Goal: Information Seeking & Learning: Learn about a topic

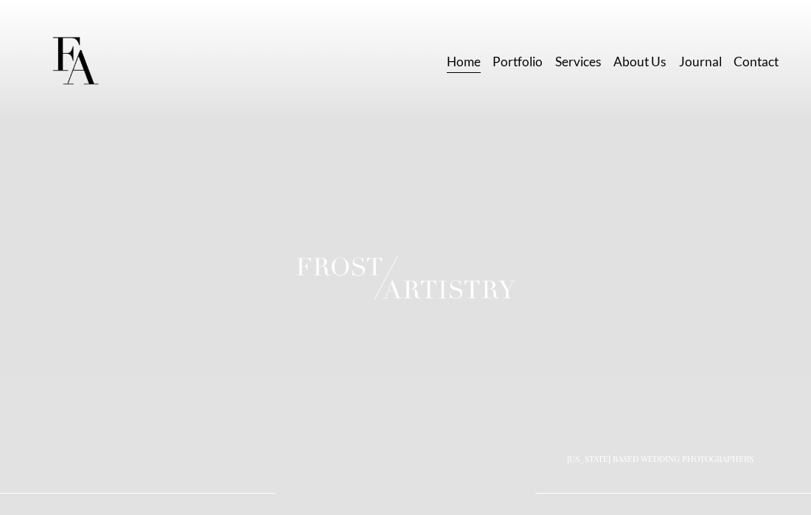
click at [521, 61] on link "Portfolio" at bounding box center [518, 62] width 50 height 26
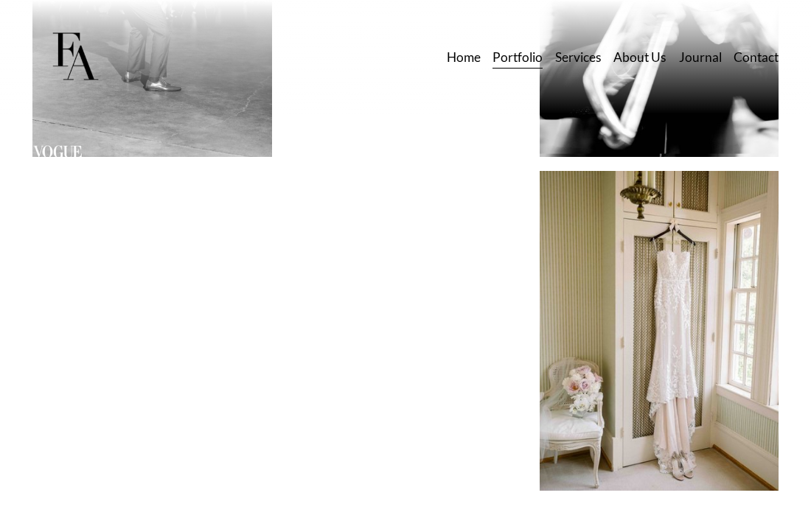
scroll to position [1116, 0]
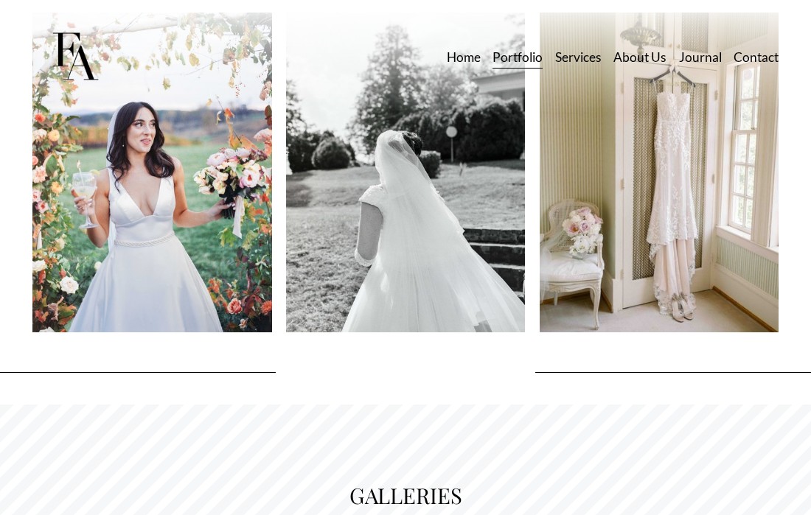
click at [653, 204] on img at bounding box center [660, 173] width 240 height 320
click at [635, 175] on img at bounding box center [660, 173] width 240 height 320
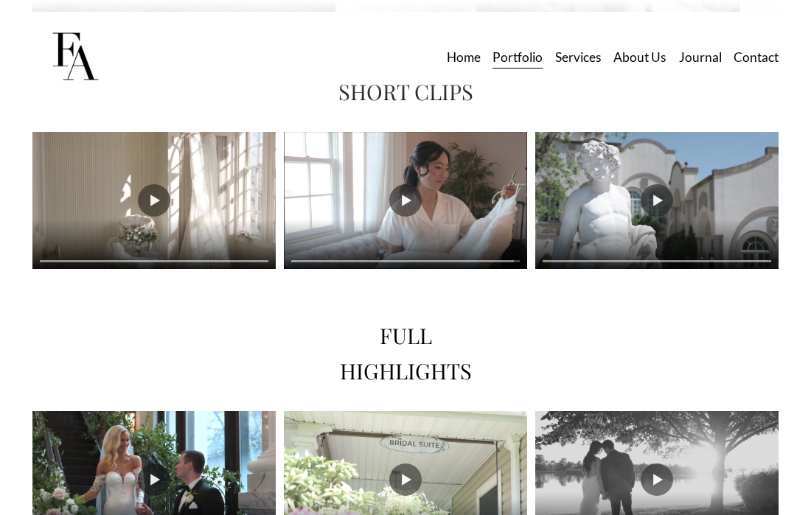
scroll to position [2492, 0]
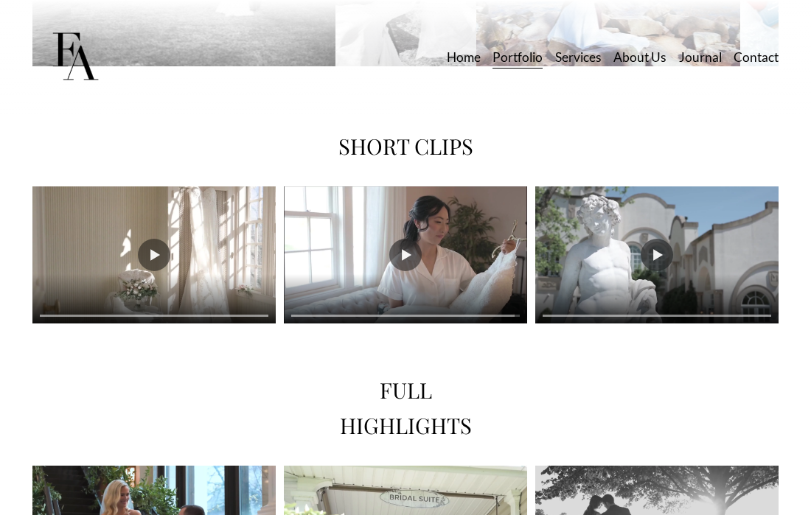
click at [577, 49] on link "Services" at bounding box center [578, 57] width 46 height 26
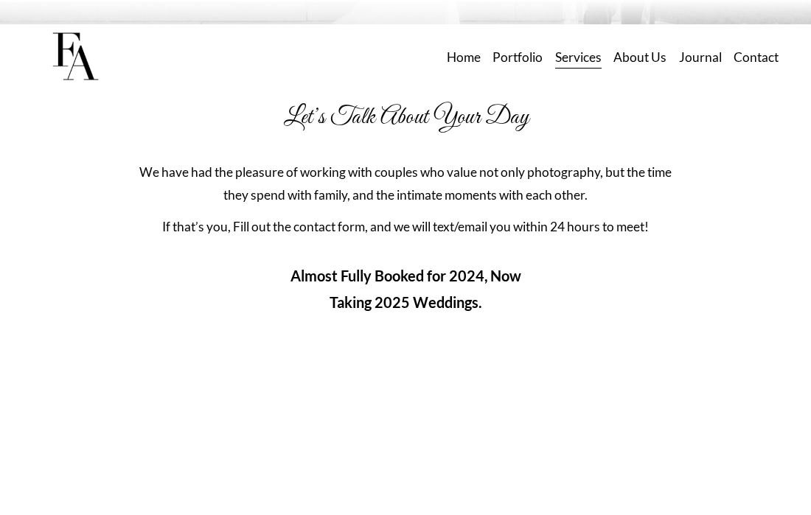
scroll to position [7157, 0]
